Goal: Task Accomplishment & Management: Manage account settings

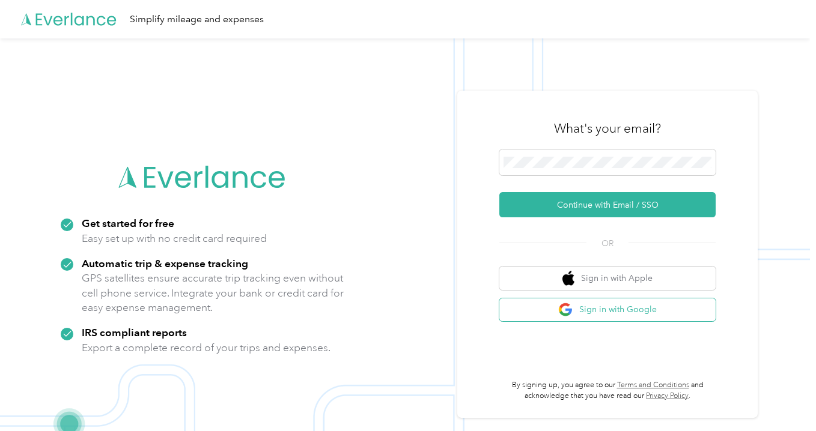
click at [603, 309] on button "Sign in with Google" at bounding box center [607, 310] width 216 height 23
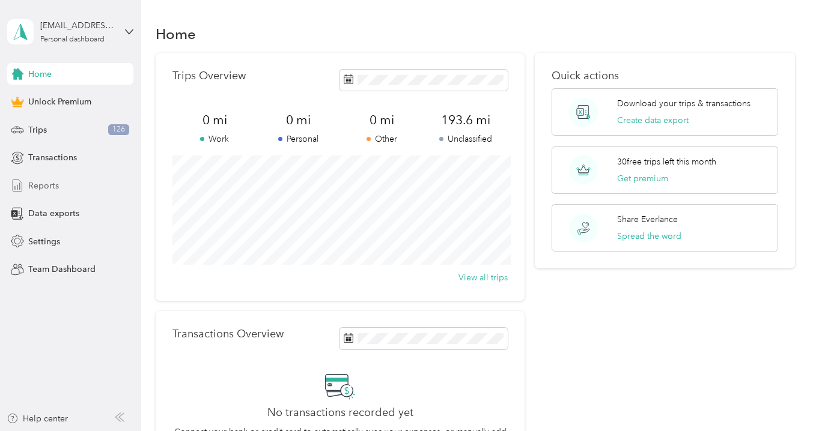
click at [50, 188] on span "Reports" at bounding box center [43, 186] width 31 height 13
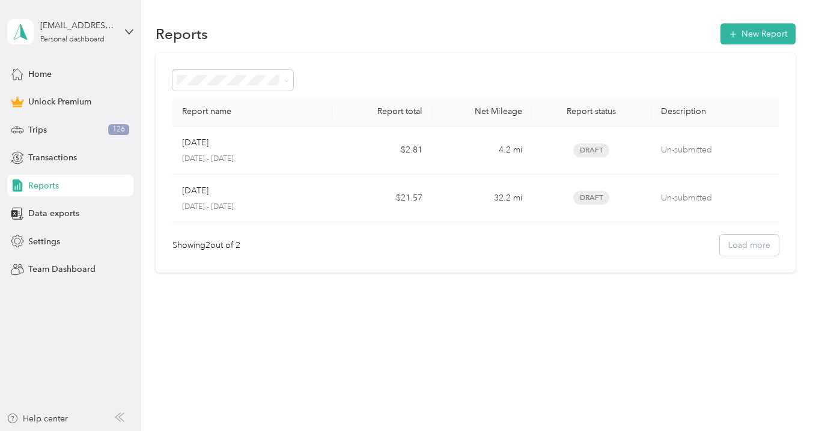
click at [733, 250] on div "Showing 2 out of 2 Load more" at bounding box center [475, 245] width 606 height 21
click at [65, 247] on div "Settings" at bounding box center [70, 242] width 126 height 22
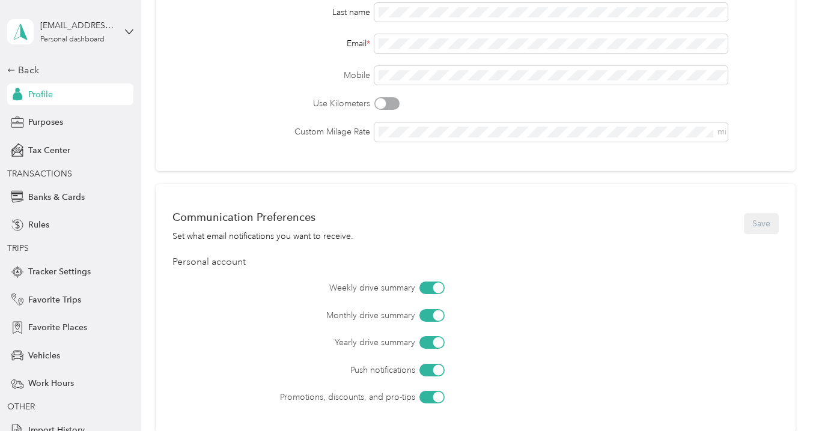
scroll to position [189, 0]
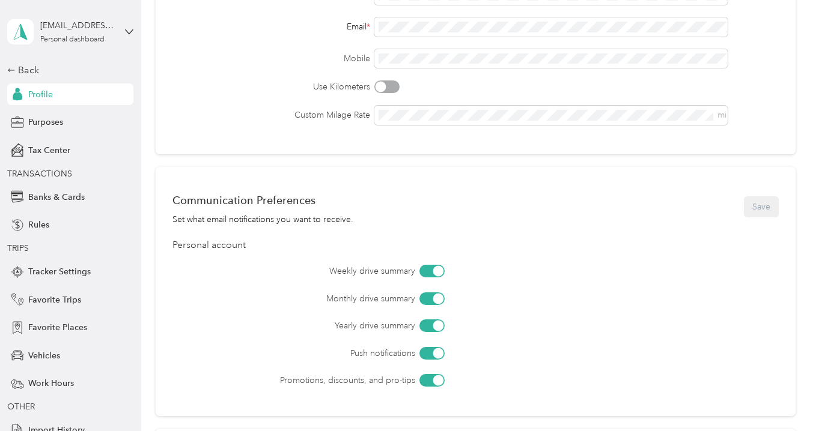
click at [439, 274] on div at bounding box center [438, 271] width 11 height 11
click at [441, 297] on div at bounding box center [438, 298] width 11 height 11
click at [441, 327] on div at bounding box center [438, 326] width 11 height 11
click at [439, 353] on div at bounding box center [438, 353] width 11 height 11
click at [440, 382] on div at bounding box center [438, 381] width 11 height 11
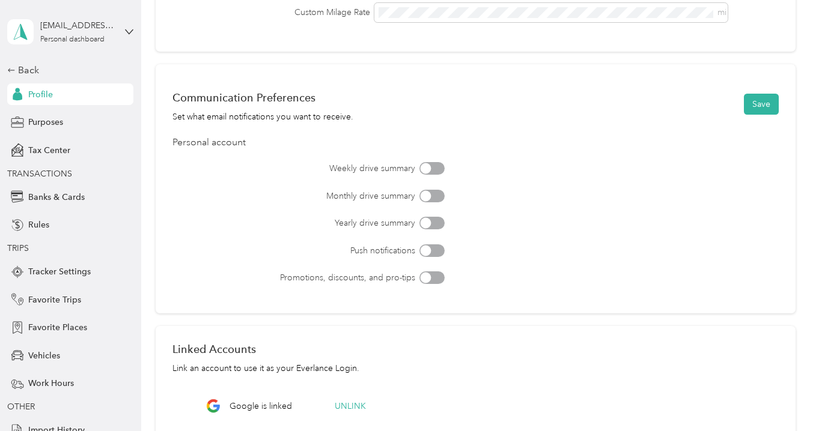
scroll to position [269, 0]
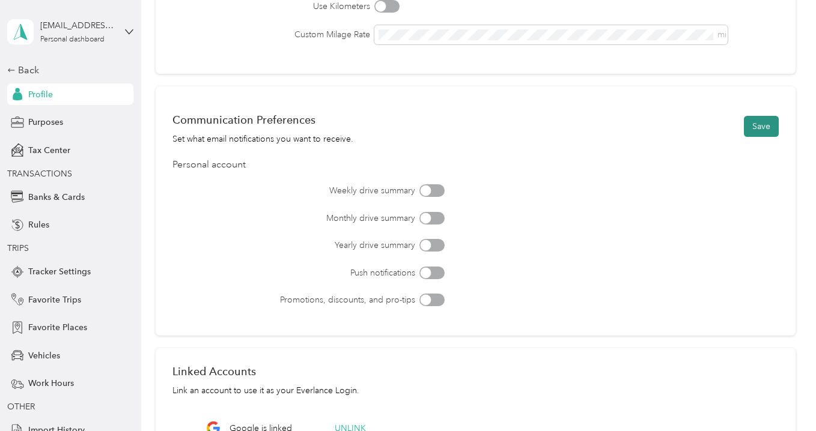
click at [763, 124] on button "Save" at bounding box center [761, 126] width 35 height 21
click at [788, 25] on icon at bounding box center [789, 22] width 5 height 5
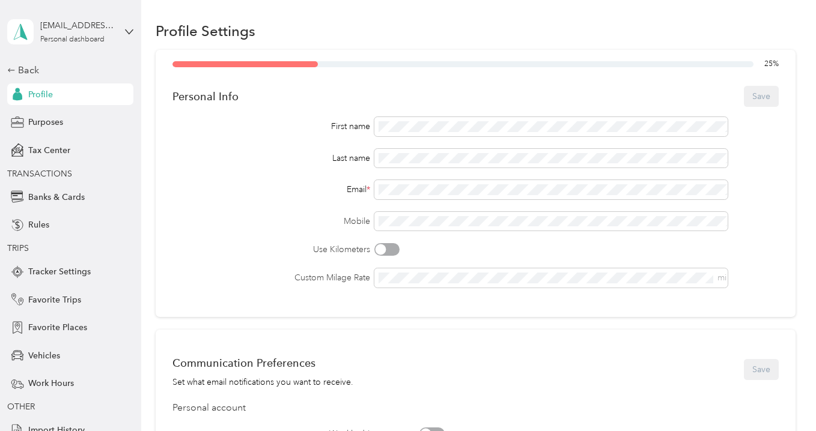
scroll to position [10, 0]
